Goal: Task Accomplishment & Management: Use online tool/utility

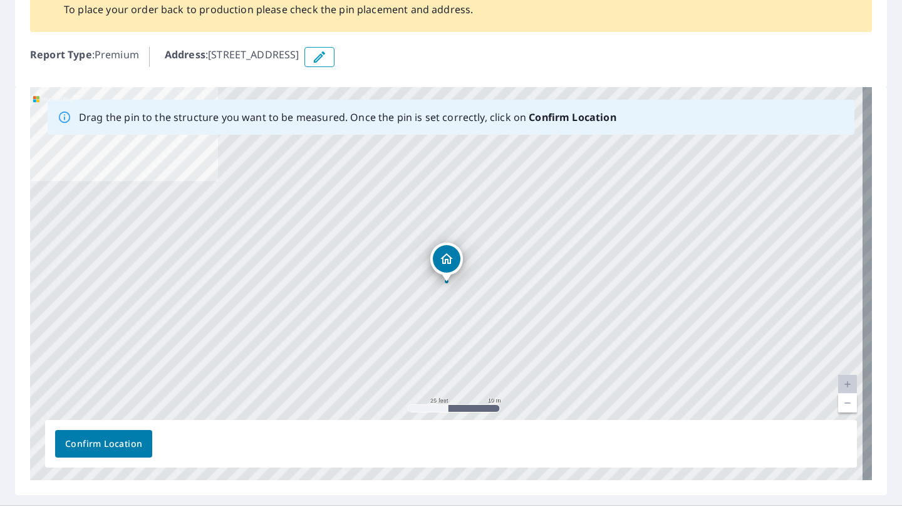
scroll to position [114, 0]
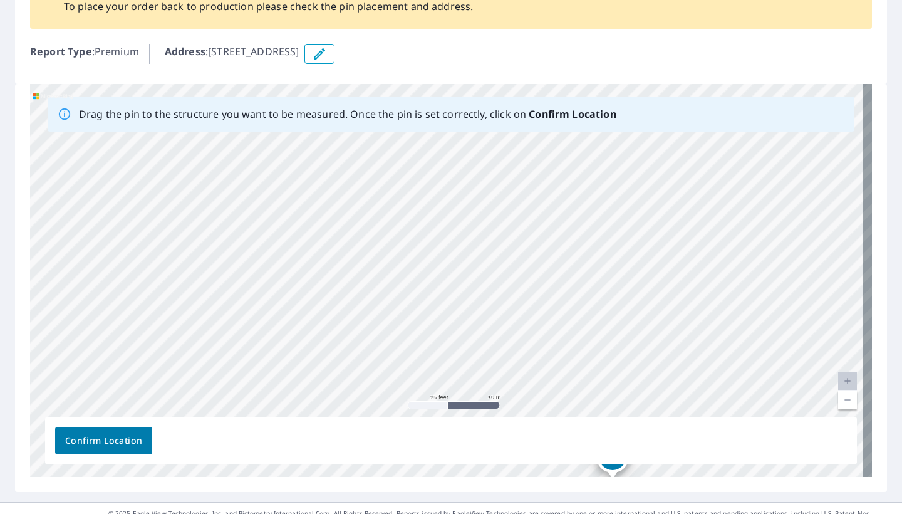
drag, startPoint x: 443, startPoint y: 192, endPoint x: 636, endPoint y: 416, distance: 295.3
click at [636, 416] on div "Drag the pin to the structure you want to be measured. Once the pin is set corr…" at bounding box center [451, 280] width 842 height 393
click at [688, 266] on div "[STREET_ADDRESS]" at bounding box center [451, 280] width 842 height 393
drag, startPoint x: 181, startPoint y: 202, endPoint x: 661, endPoint y: 271, distance: 484.6
click at [661, 271] on div "[STREET_ADDRESS]" at bounding box center [451, 280] width 842 height 393
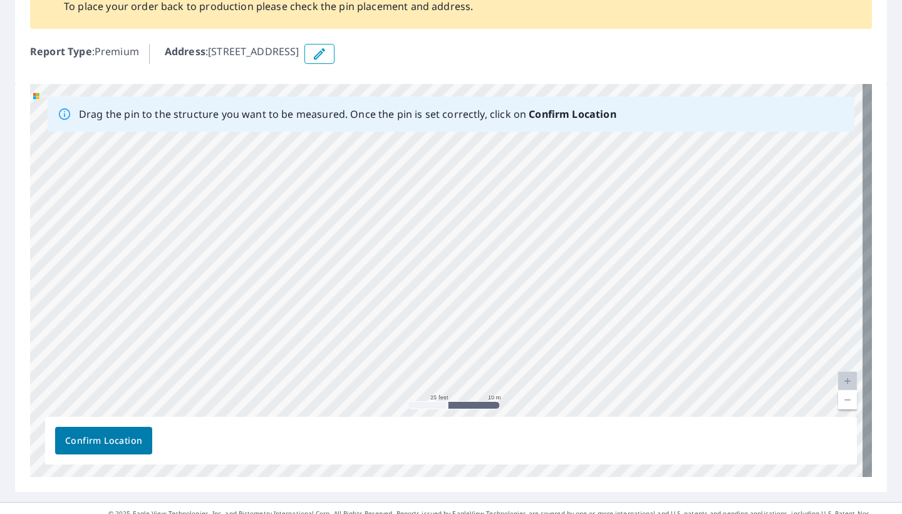
drag, startPoint x: 561, startPoint y: 274, endPoint x: 483, endPoint y: -11, distance: 295.5
click at [483, 0] on html "Dashboard Order History Order Report 67356525 is on hold, unable to identify ad…" at bounding box center [451, 257] width 902 height 514
click at [630, 293] on div "[STREET_ADDRESS]" at bounding box center [451, 280] width 842 height 393
click at [421, 252] on div "[STREET_ADDRESS]" at bounding box center [451, 280] width 842 height 393
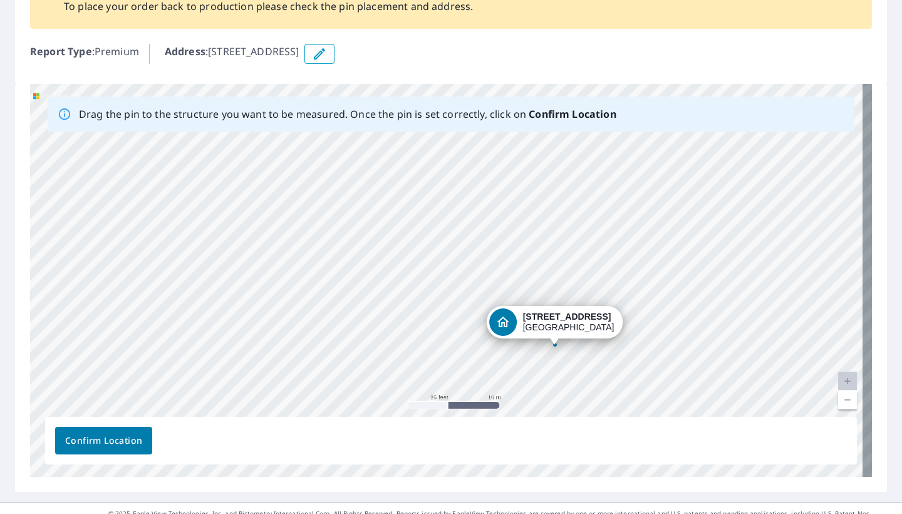
drag, startPoint x: 331, startPoint y: 262, endPoint x: 440, endPoint y: 329, distance: 127.1
click at [440, 329] on div "[STREET_ADDRESS]" at bounding box center [451, 280] width 842 height 393
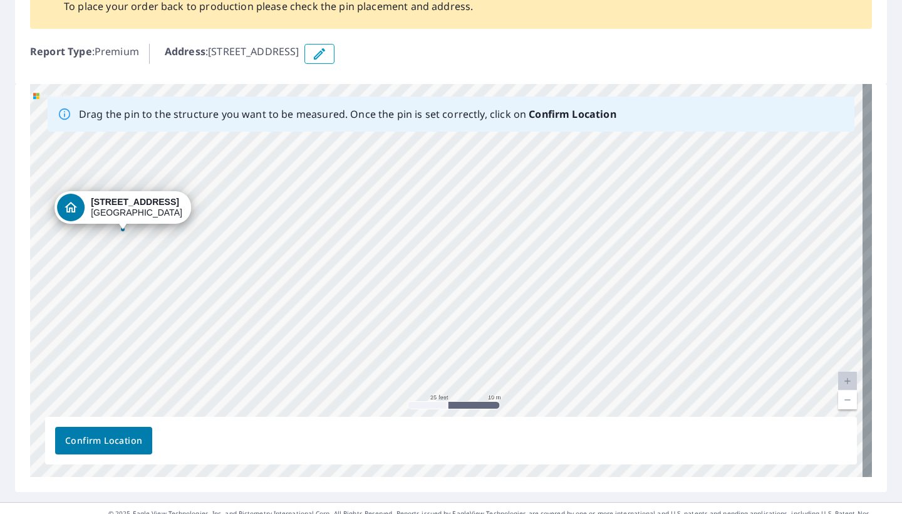
drag, startPoint x: 509, startPoint y: 309, endPoint x: 75, endPoint y: 194, distance: 448.4
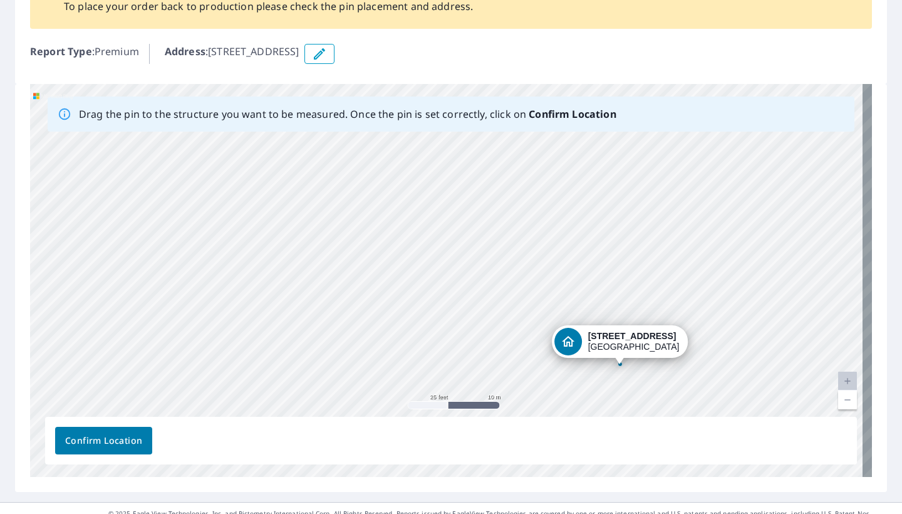
drag, startPoint x: 289, startPoint y: 238, endPoint x: 463, endPoint y: 323, distance: 193.8
click at [463, 323] on div "[STREET_ADDRESS]" at bounding box center [451, 280] width 842 height 393
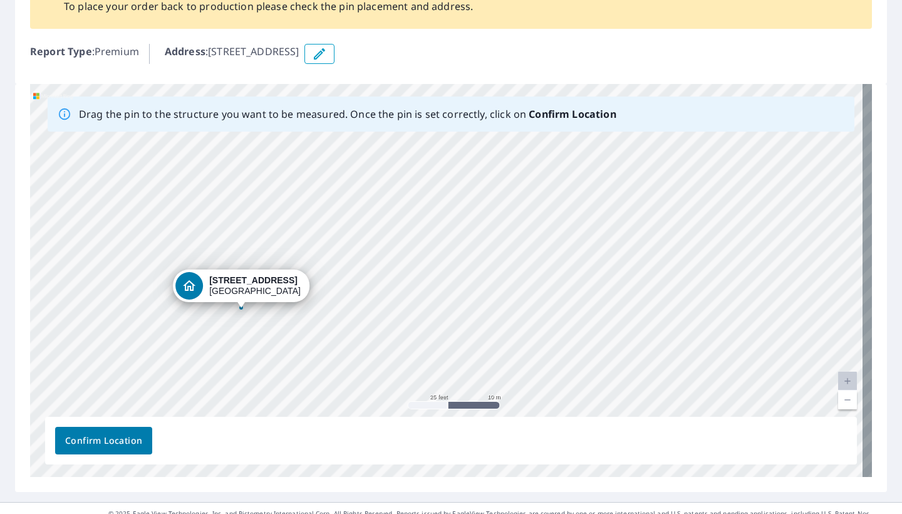
drag, startPoint x: 567, startPoint y: 318, endPoint x: 189, endPoint y: 262, distance: 383.0
click at [189, 262] on div "[STREET_ADDRESS]" at bounding box center [451, 280] width 842 height 393
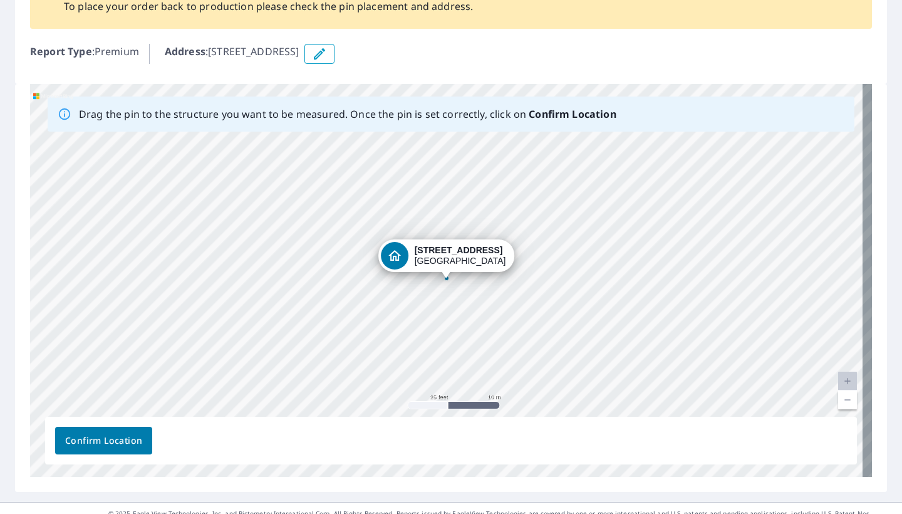
click at [99, 433] on span "Confirm Location" at bounding box center [103, 441] width 77 height 16
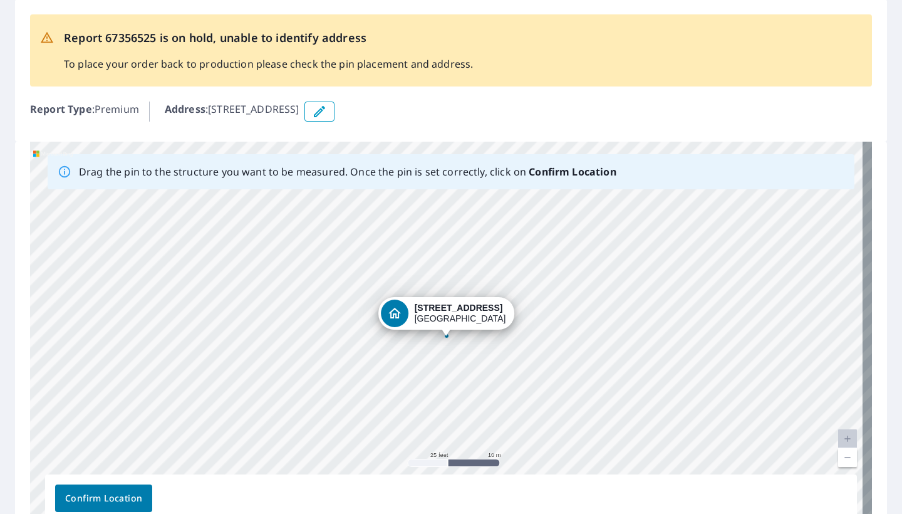
scroll to position [146, 0]
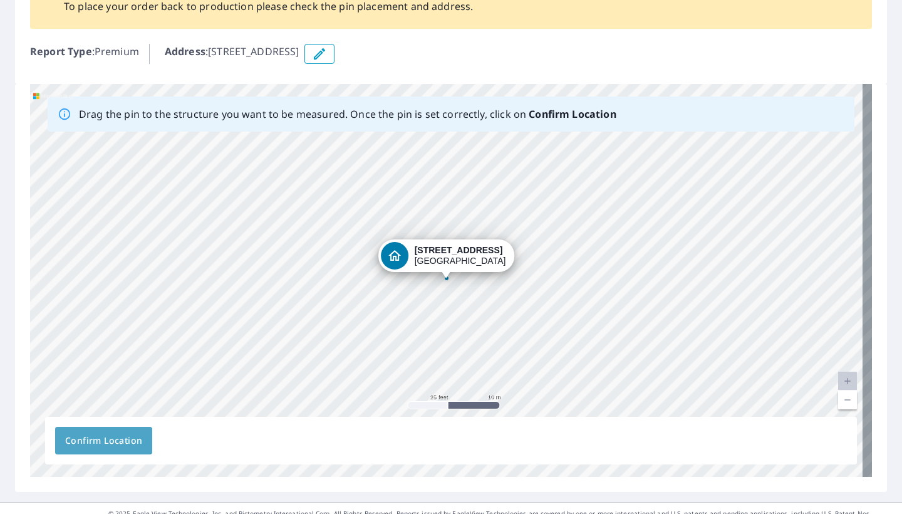
click at [102, 433] on span "Confirm Location" at bounding box center [103, 441] width 77 height 16
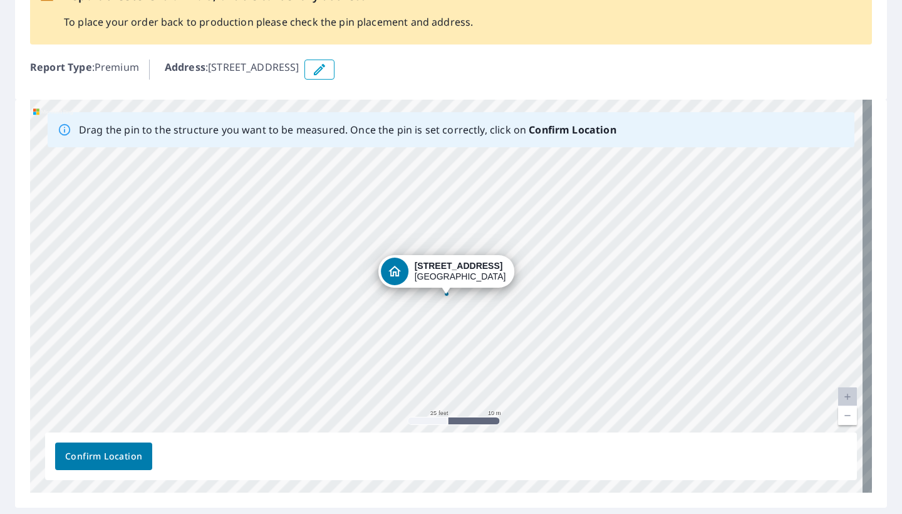
scroll to position [145, 0]
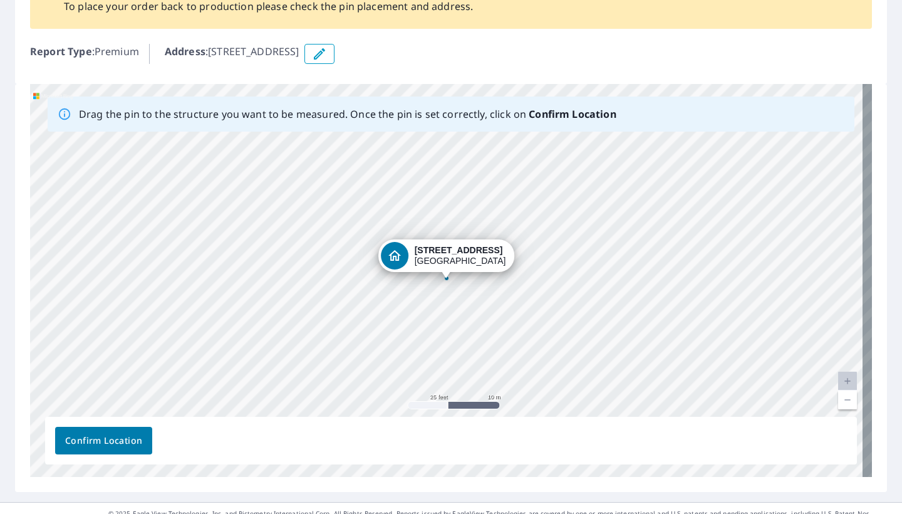
click at [108, 433] on span "Confirm Location" at bounding box center [103, 441] width 77 height 16
